Goal: Navigation & Orientation: Find specific page/section

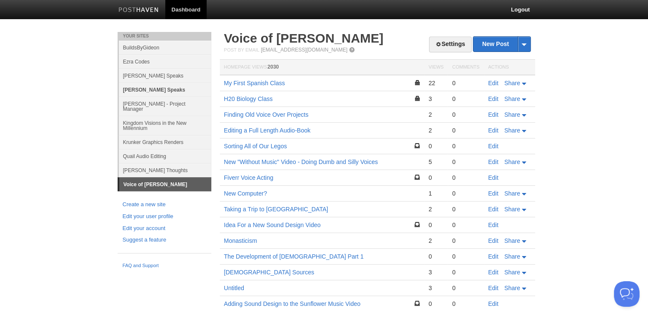
click at [174, 92] on link "[PERSON_NAME] Speaks" at bounding box center [165, 90] width 93 height 14
